Goal: Check status: Check status

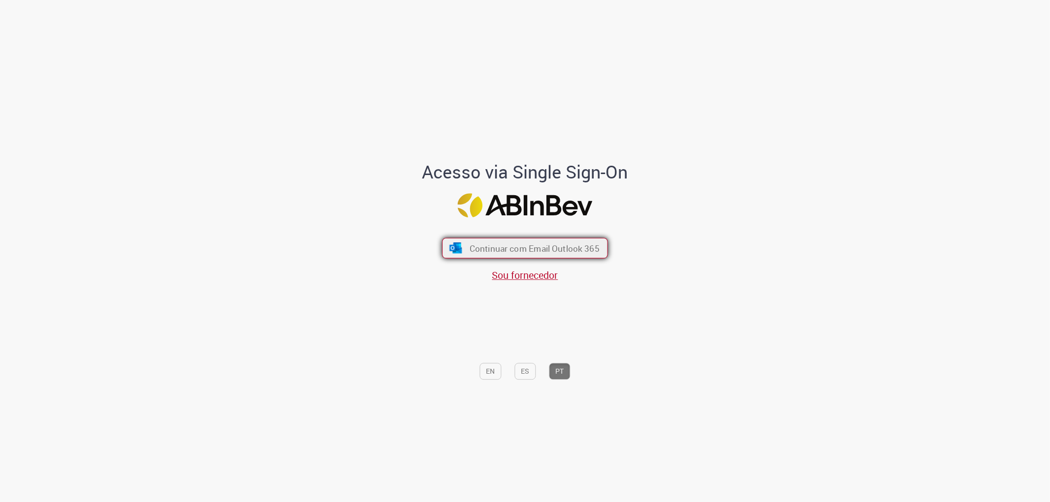
click at [456, 243] on img "submit" at bounding box center [455, 248] width 14 height 11
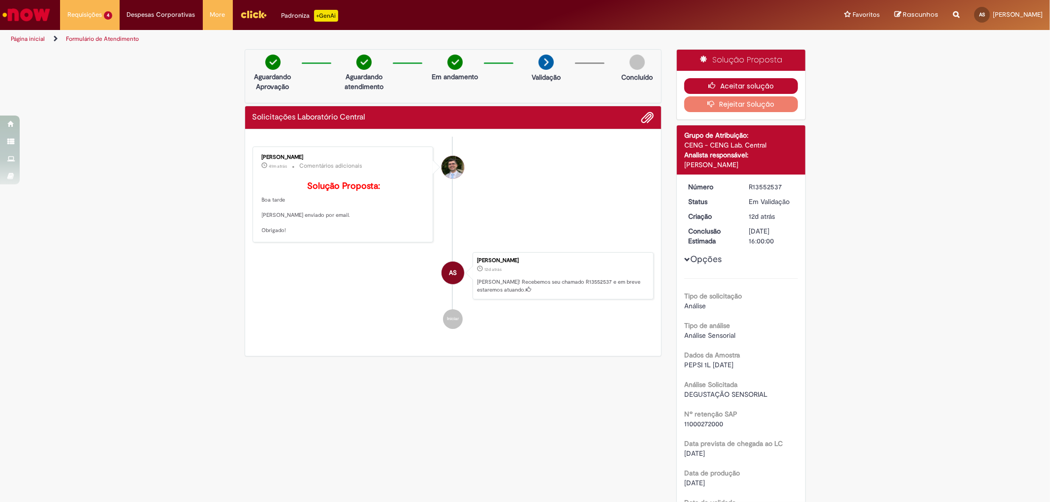
click at [730, 84] on button "Aceitar solução" at bounding box center [741, 86] width 114 height 16
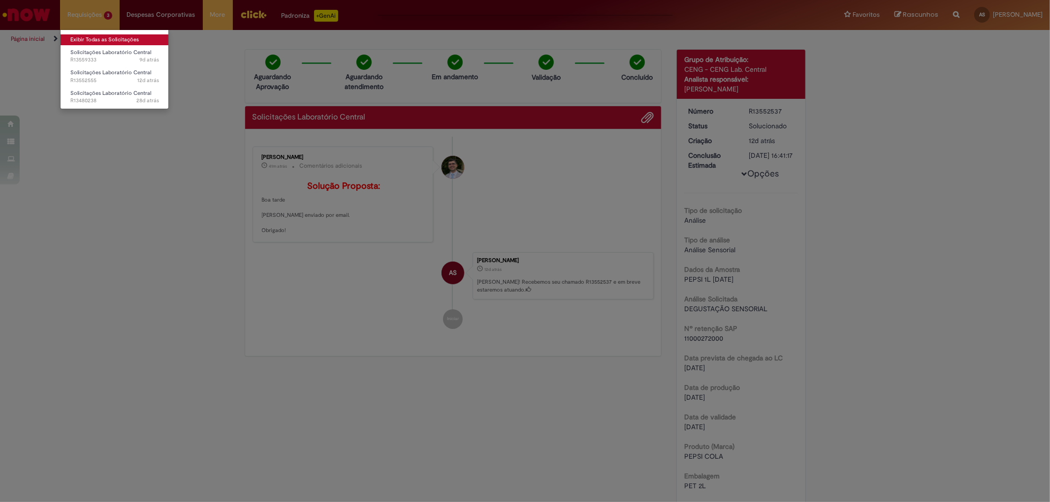
click at [100, 35] on link "Exibir Todas as Solicitações" at bounding box center [115, 39] width 108 height 11
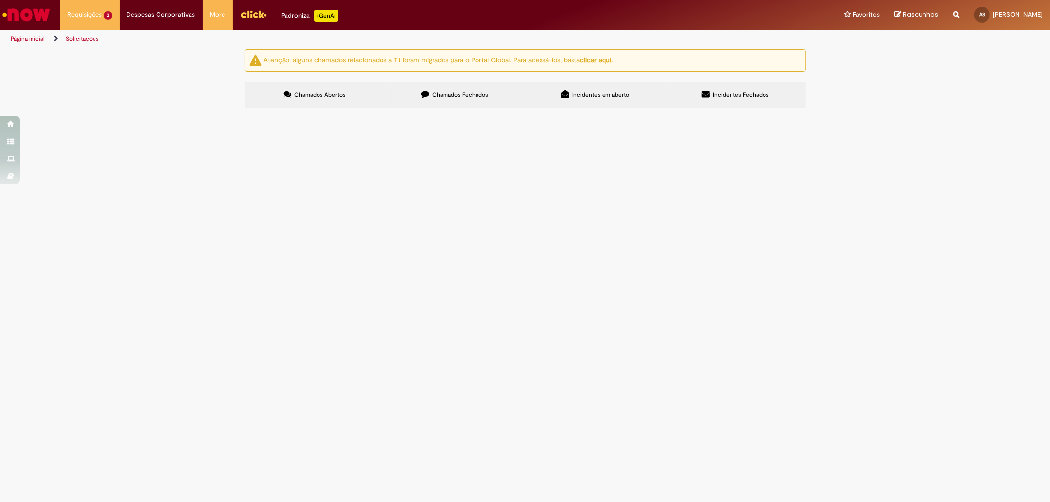
click at [0, 0] on span "SOLICITO ANÁLISE DE 22 AMOSTRAS COLETADAS DE CARRETA COM SUSPEITA DE FRAUDE. NF…" at bounding box center [0, 0] width 0 height 0
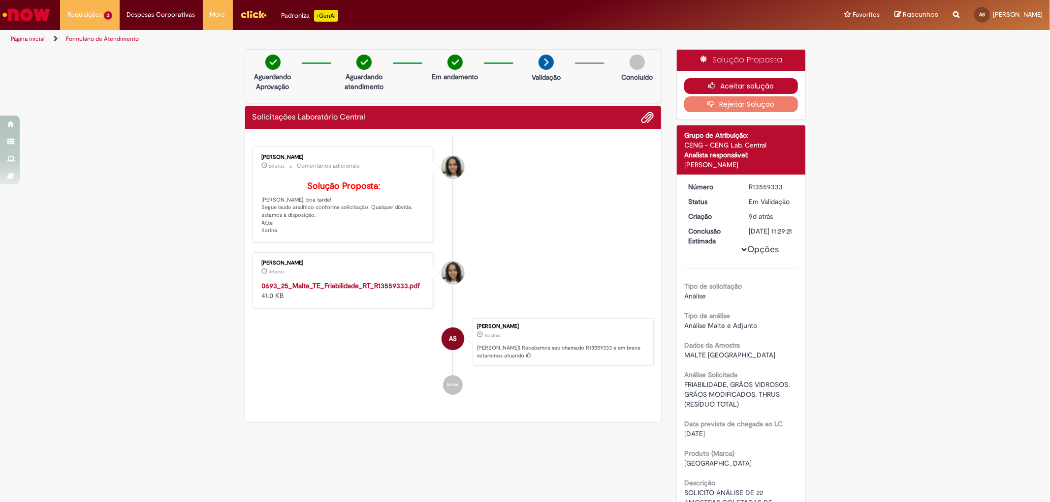
click at [724, 87] on button "Aceitar solução" at bounding box center [741, 86] width 114 height 16
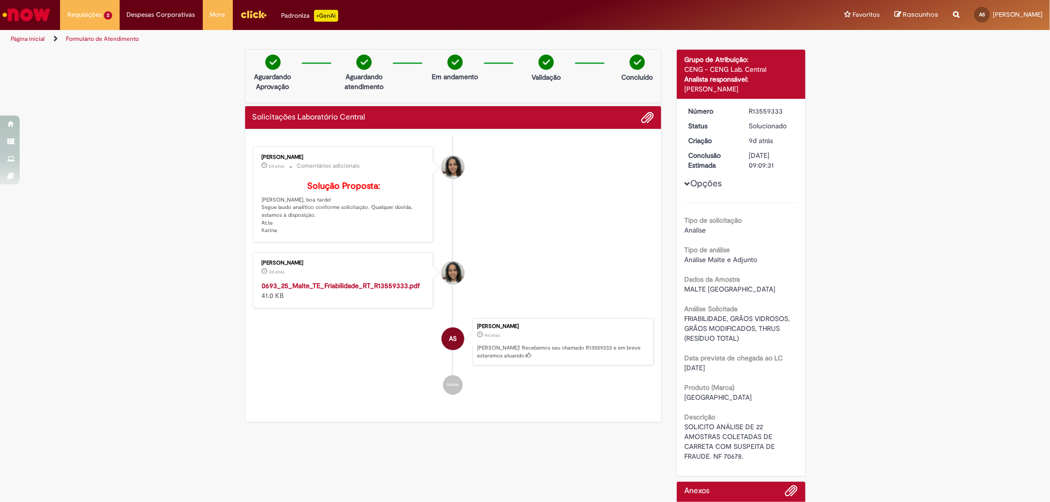
click at [129, 40] on link "Formulário de Atendimento" at bounding box center [102, 39] width 73 height 8
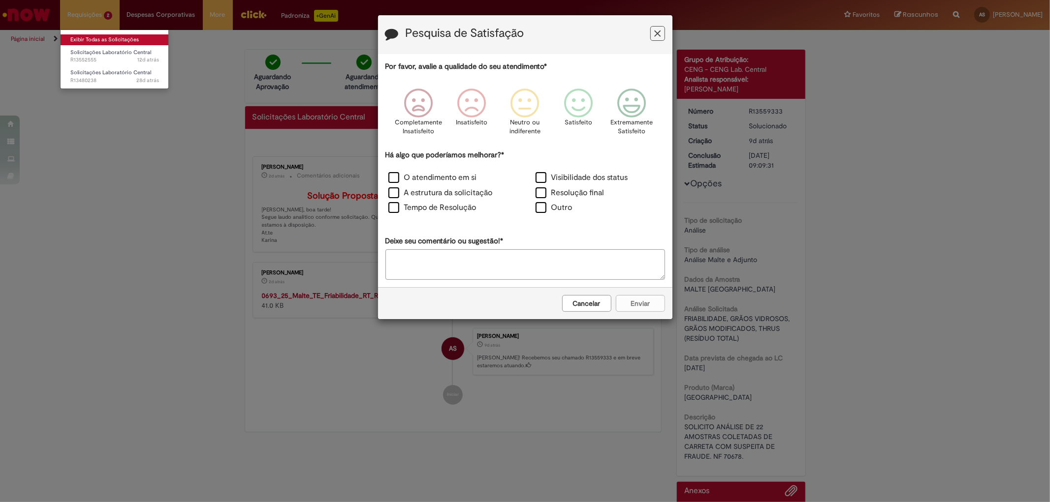
click at [105, 36] on link "Exibir Todas as Solicitações" at bounding box center [115, 39] width 108 height 11
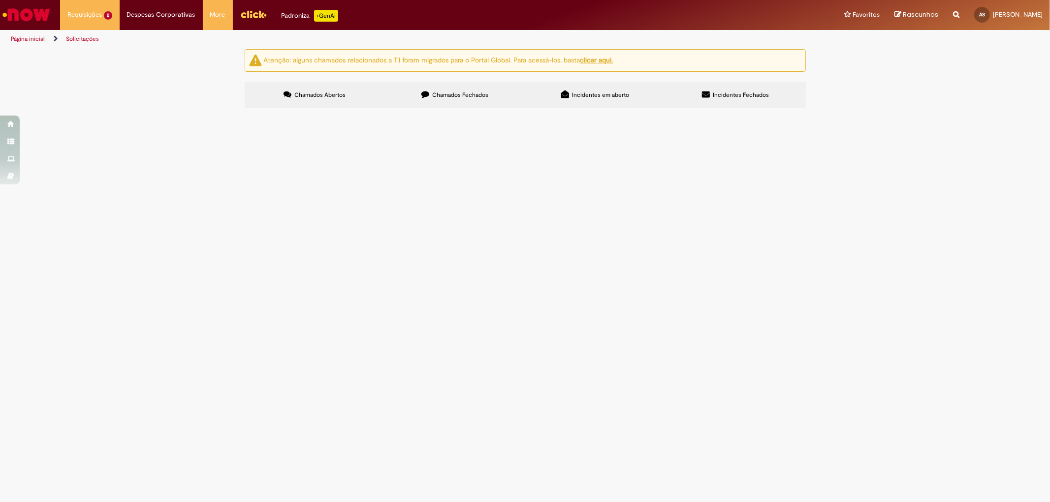
click at [0, 0] on span "Solicito análise de rendimentos. Malte Musa NF 26087 IMPORTAÇÃO 013-14/2025 Sil…" at bounding box center [0, 0] width 0 height 0
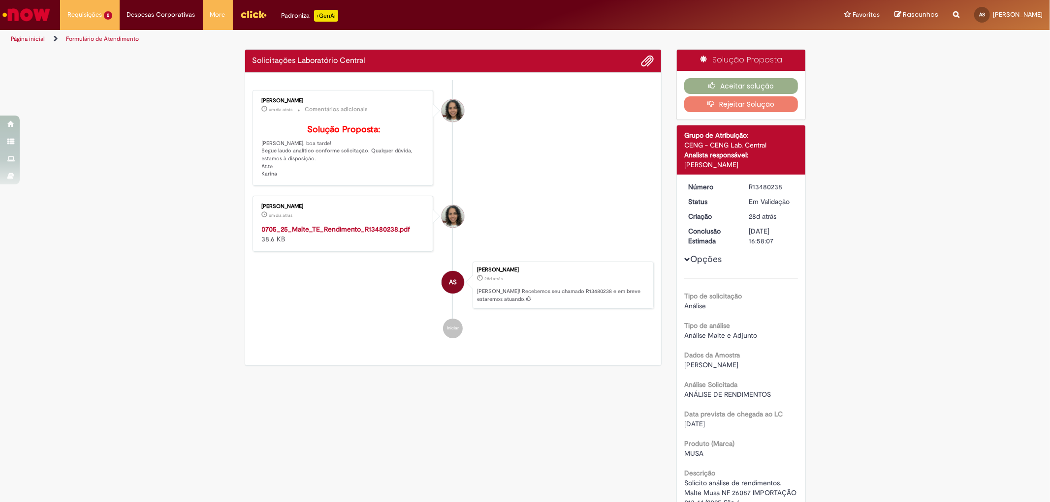
click at [338, 234] on strong "0705_25_Malte_TE_Rendimento_R13480238.pdf" at bounding box center [336, 229] width 149 height 9
